Goal: Navigation & Orientation: Understand site structure

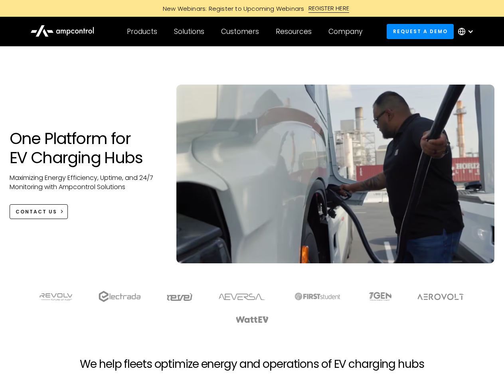
click at [245, 32] on div "Customers" at bounding box center [240, 31] width 38 height 9
click at [142, 32] on div "Products" at bounding box center [142, 31] width 30 height 9
click at [189, 32] on div "Solutions" at bounding box center [189, 31] width 30 height 9
click at [241, 32] on div "Customers" at bounding box center [240, 31] width 38 height 9
click at [295, 32] on div "Resources" at bounding box center [294, 31] width 36 height 9
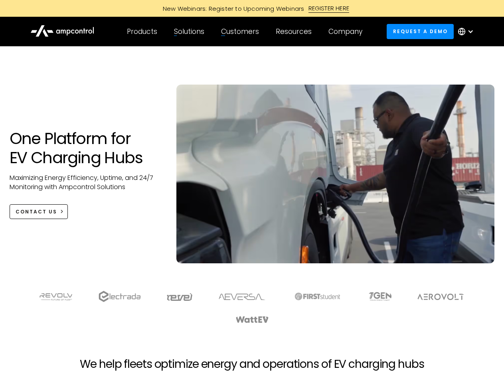
click at [348, 32] on div "Company" at bounding box center [345, 31] width 34 height 9
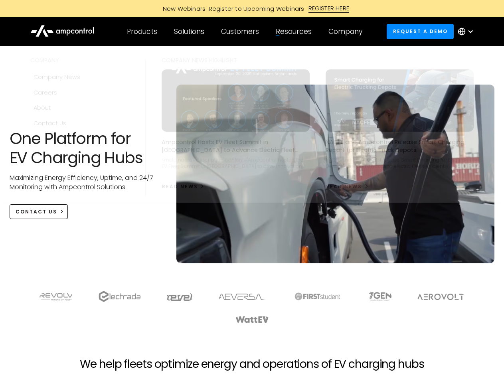
click at [467, 32] on div at bounding box center [470, 31] width 6 height 6
